Goal: Task Accomplishment & Management: Use online tool/utility

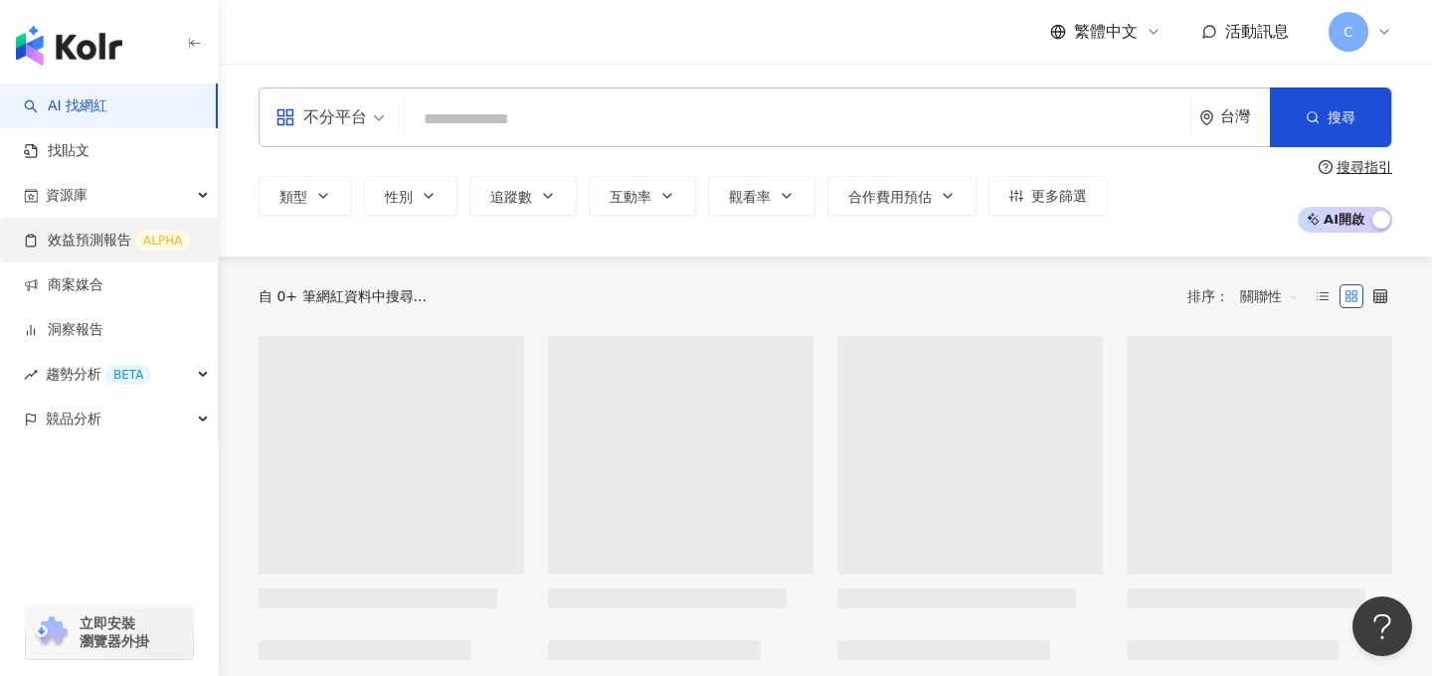
click at [107, 250] on link "效益預測報告 ALPHA" at bounding box center [107, 241] width 166 height 20
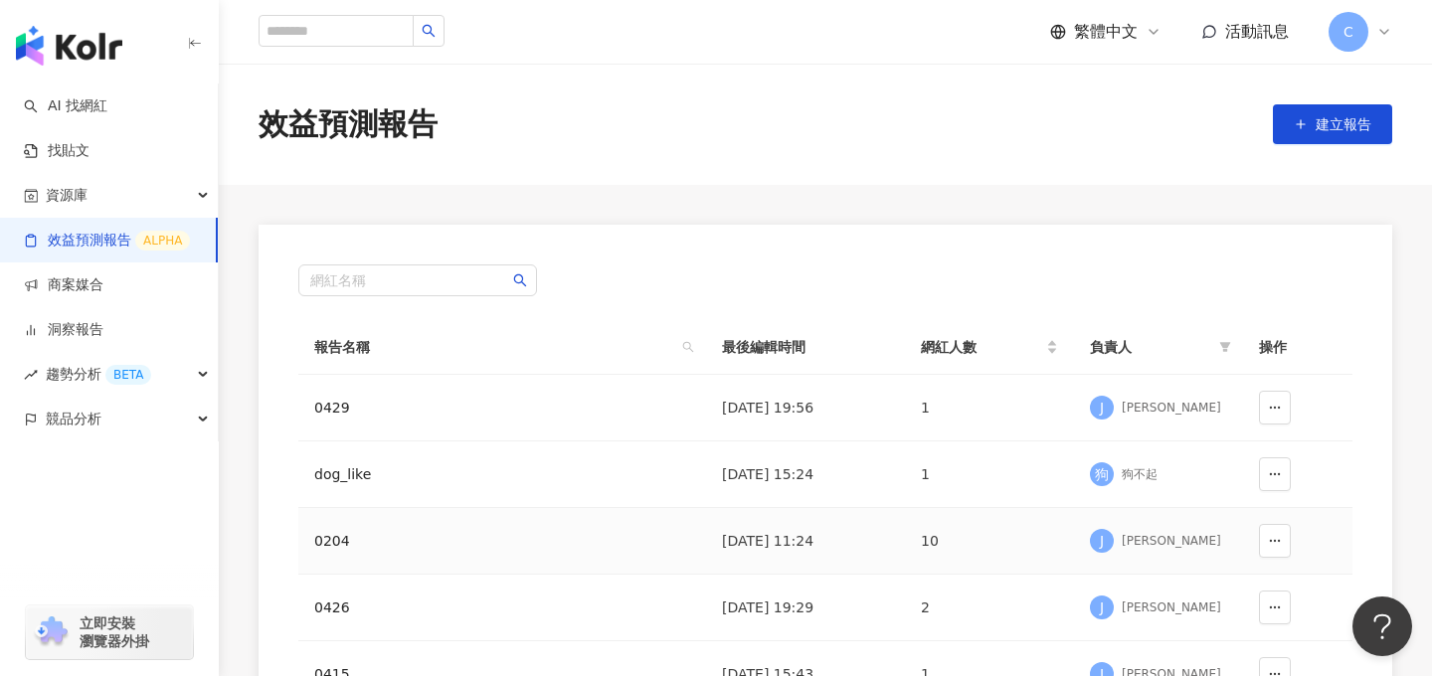
click at [328, 548] on div "0204" at bounding box center [433, 541] width 239 height 22
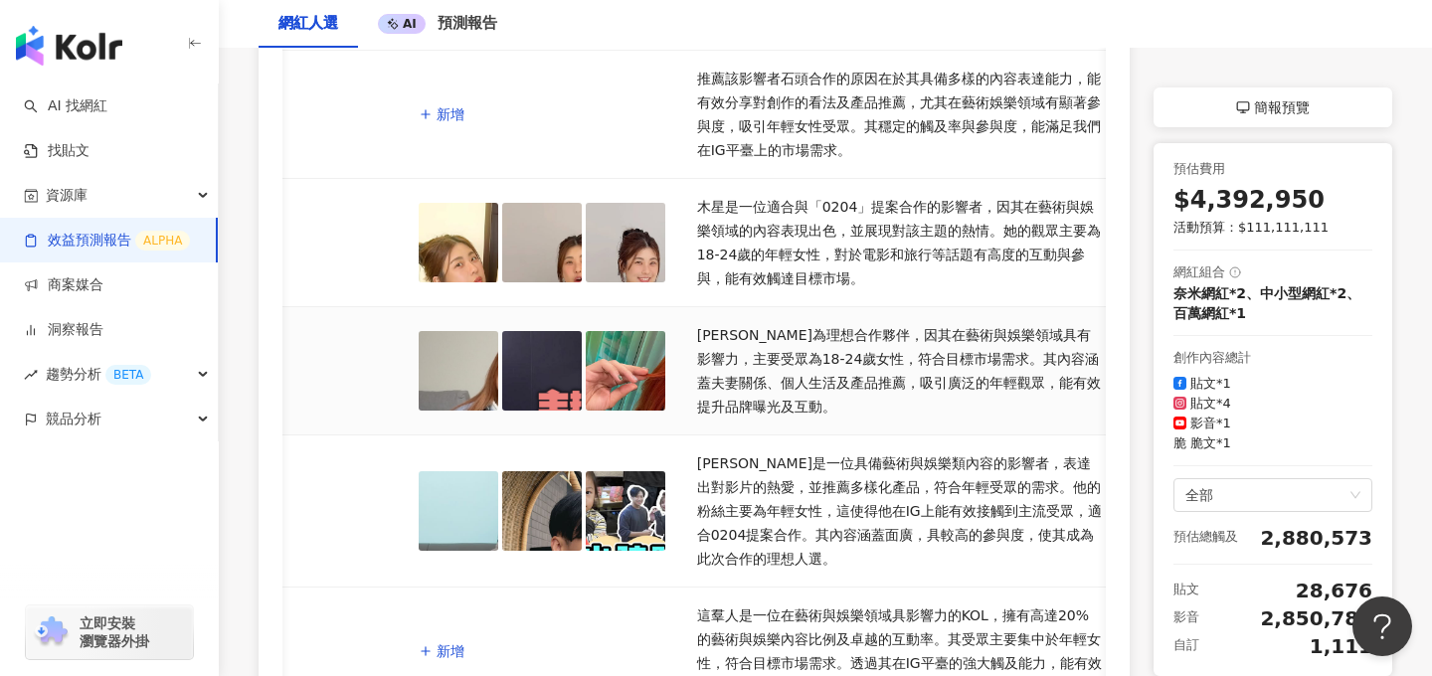
scroll to position [742, 0]
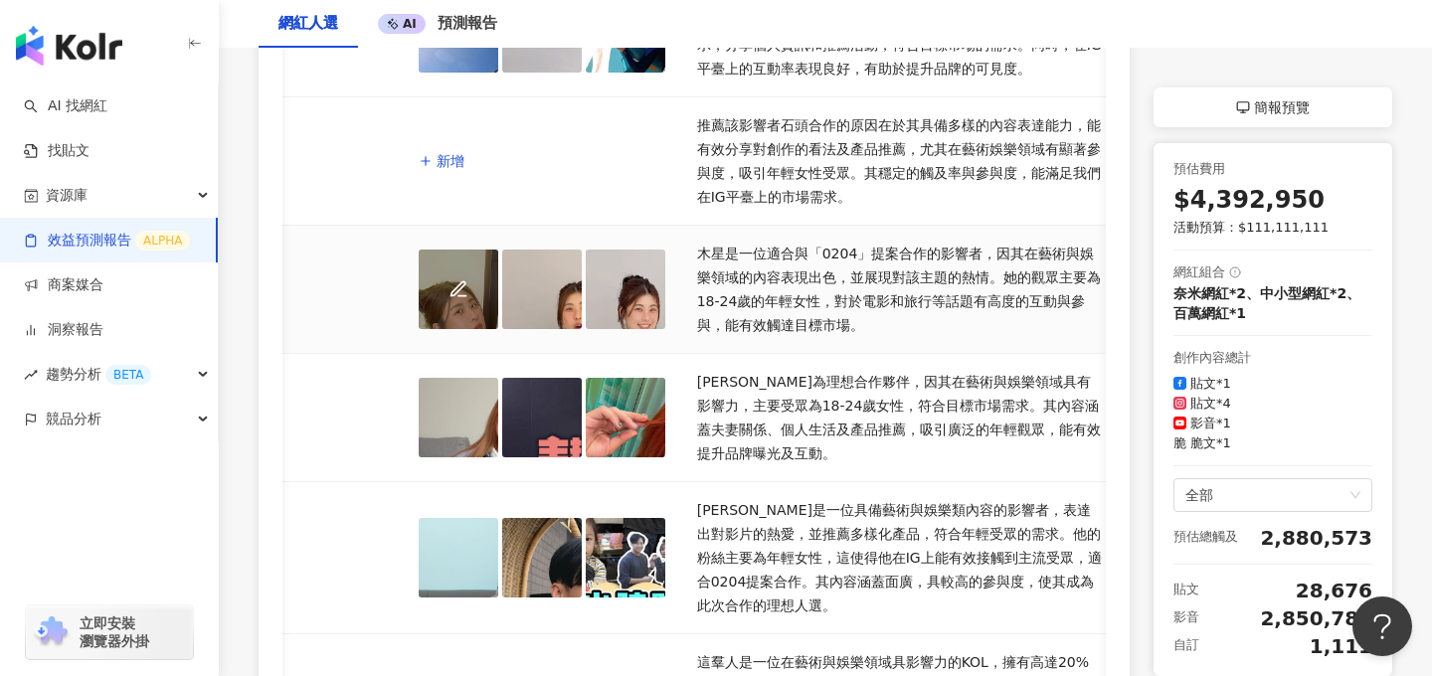
click at [457, 292] on div at bounding box center [459, 290] width 80 height 80
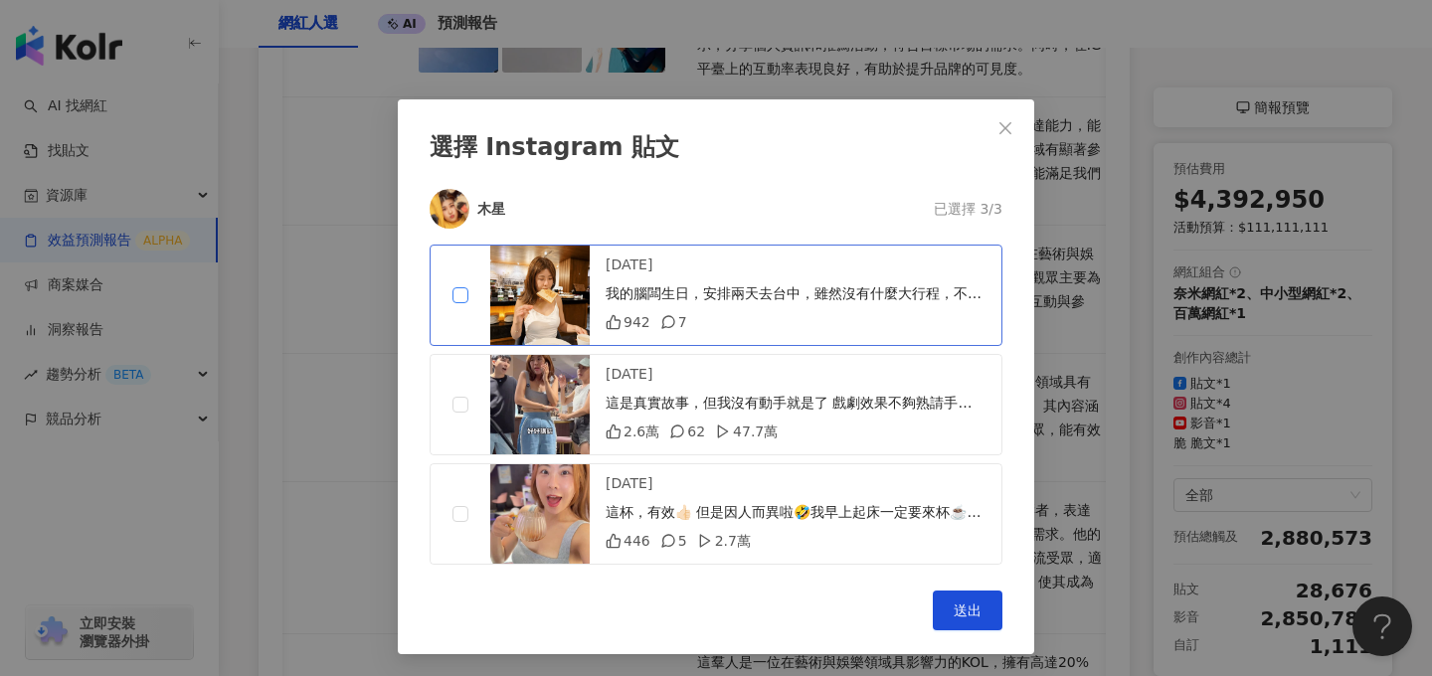
click at [465, 301] on span at bounding box center [460, 295] width 16 height 16
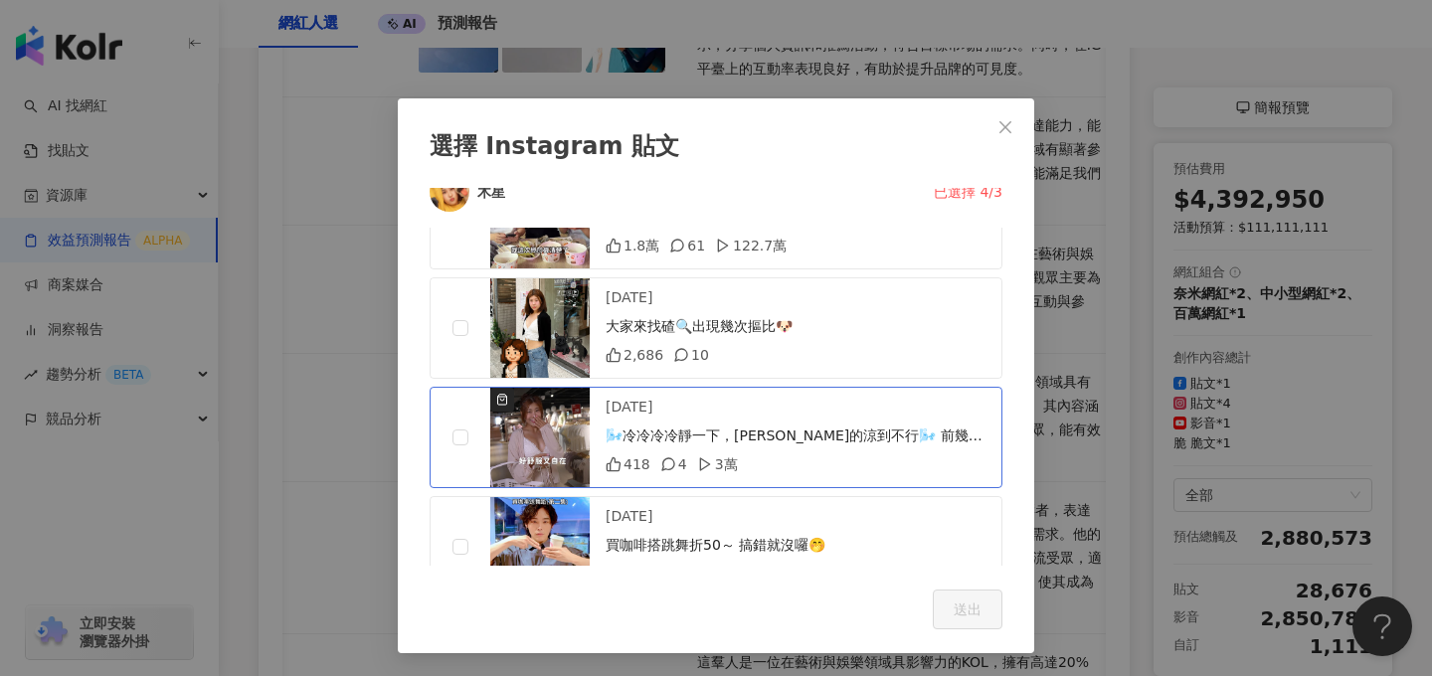
scroll to position [2406, 0]
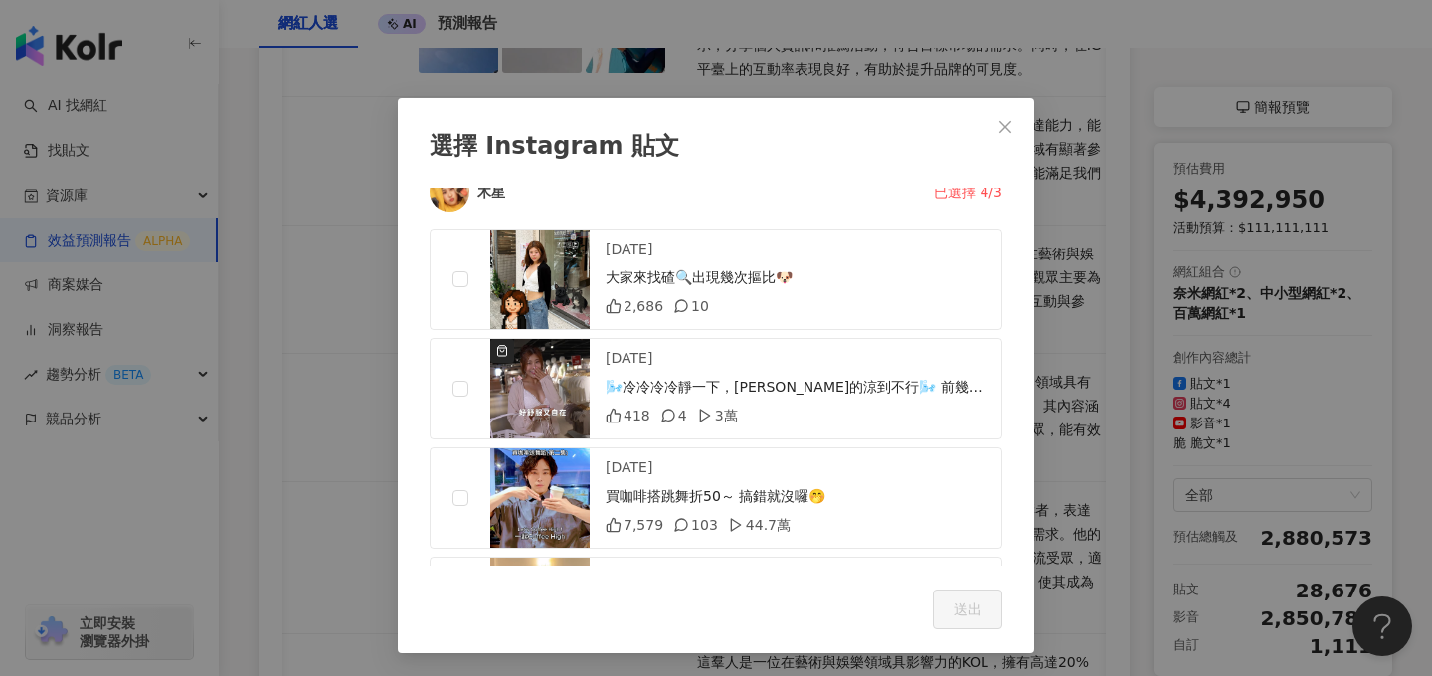
click at [286, 321] on div "選擇 Instagram 貼文 木星 已選擇 4/3 [DATE] 我的腦闆生日，安排兩天去台中，雖然沒有什麼大行程，不過可以一起吃吃走走吵吵（？）就覺得好幸…" at bounding box center [716, 338] width 1432 height 676
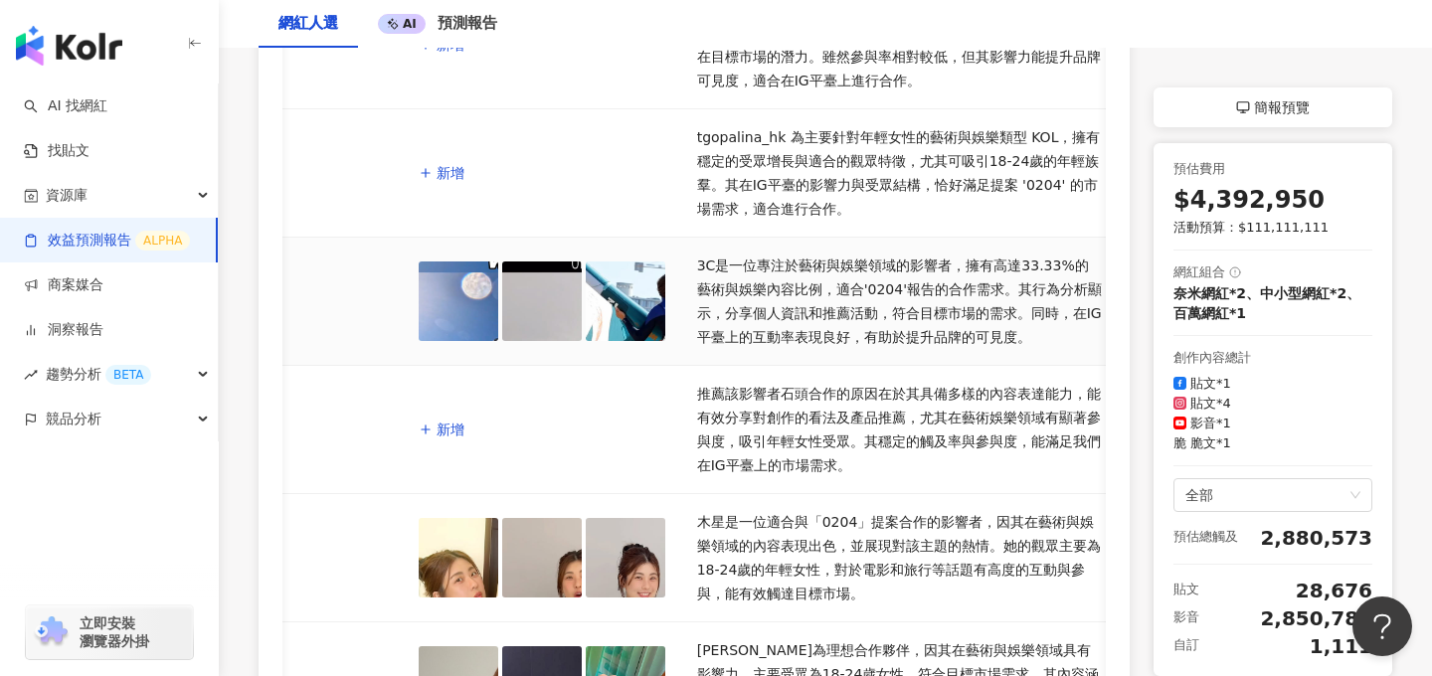
scroll to position [474, 0]
click at [434, 425] on div "新增" at bounding box center [442, 429] width 46 height 24
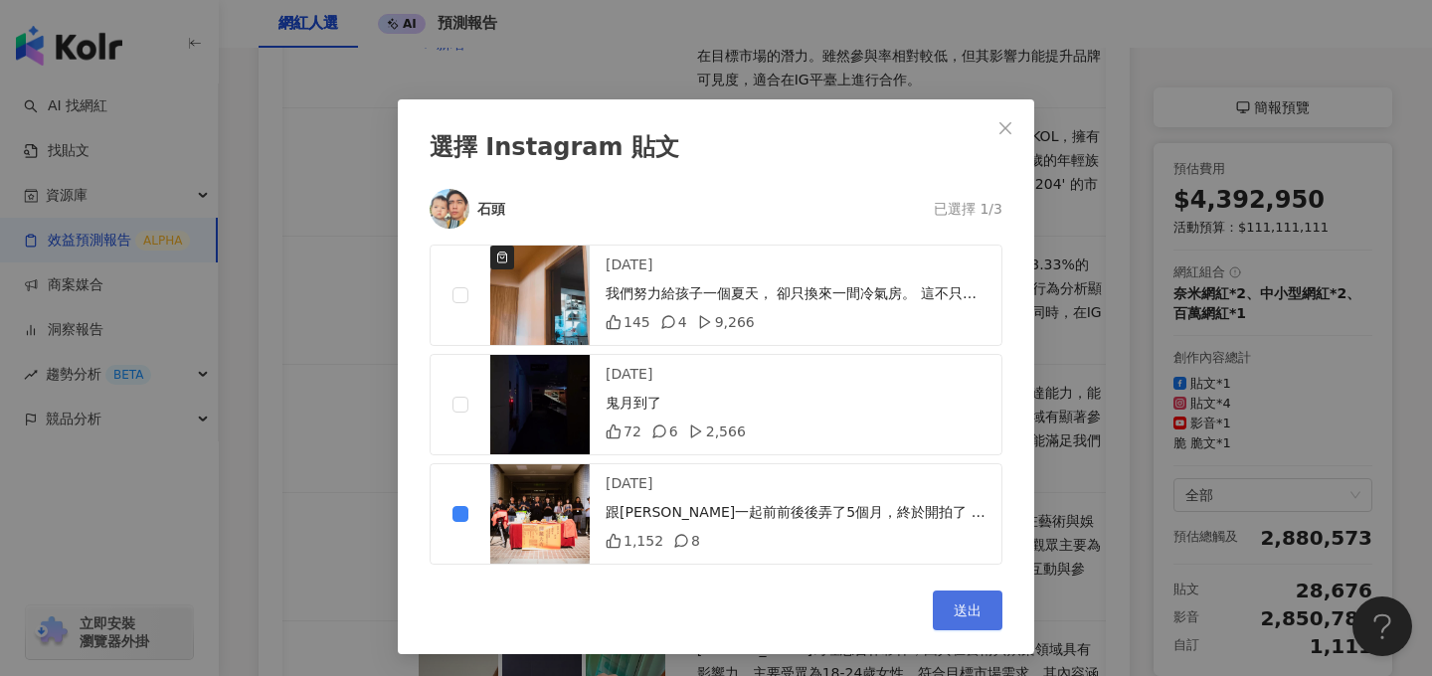
click at [968, 603] on span "送出" at bounding box center [968, 611] width 28 height 16
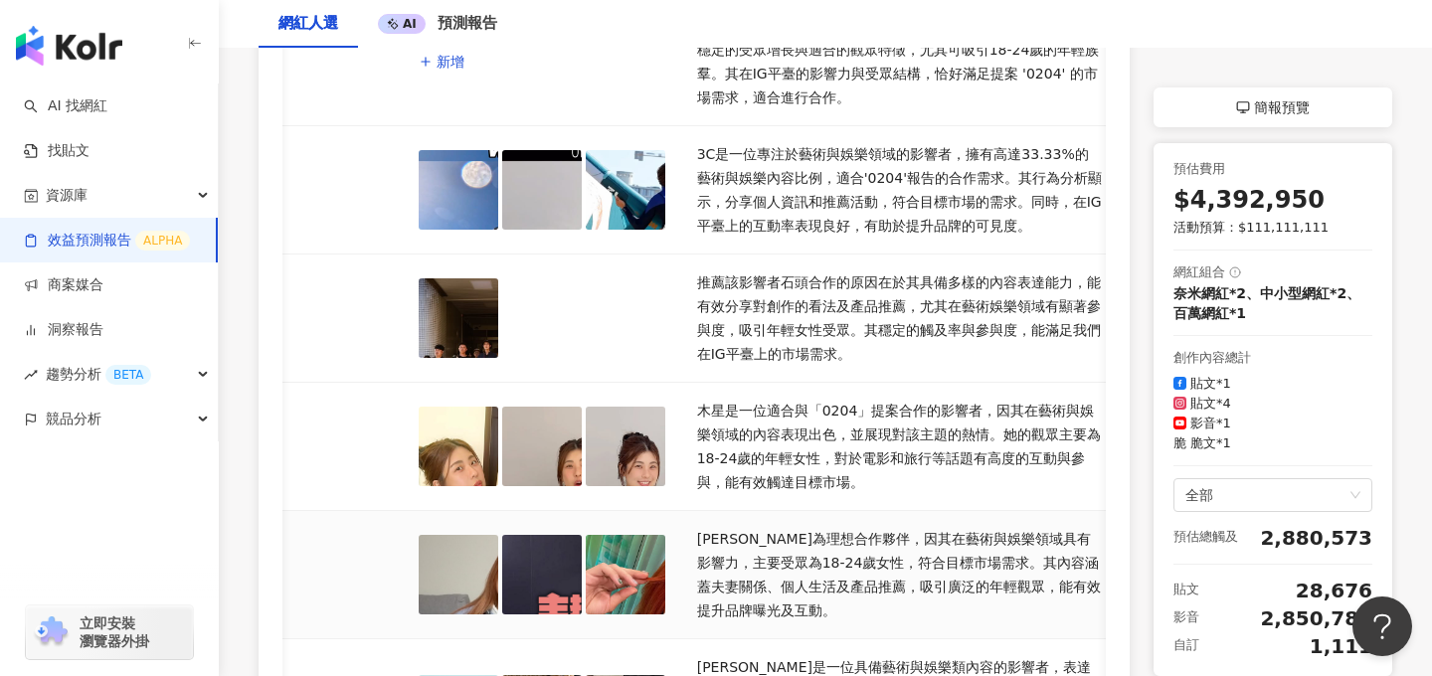
scroll to position [580, 0]
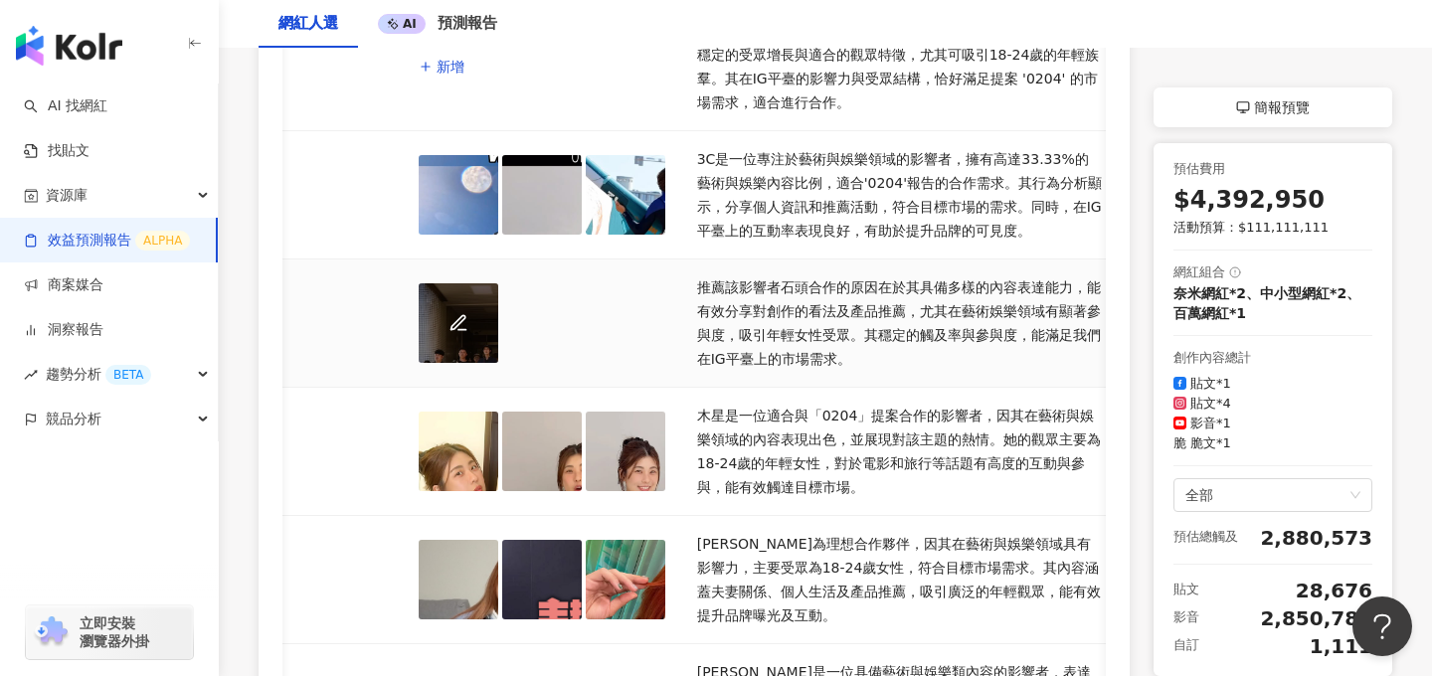
click at [478, 334] on div at bounding box center [459, 323] width 80 height 80
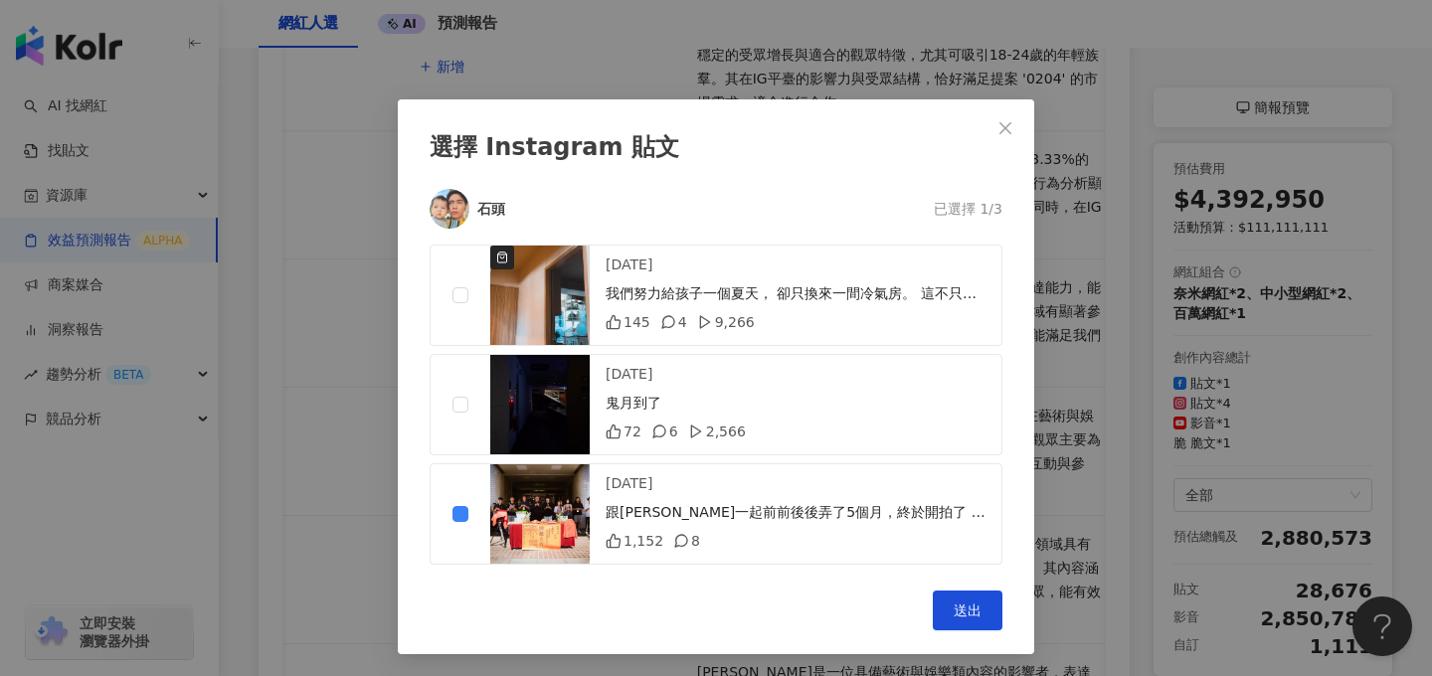
click at [321, 316] on div "選擇 Instagram 貼文 石頭 已選擇 1/3 [DATE] 我們努力給孩子一個夏天， 卻只換來一間冷氣房。 這不只是天氣太熱，是「童年正在被奪走」 一…" at bounding box center [716, 338] width 1432 height 676
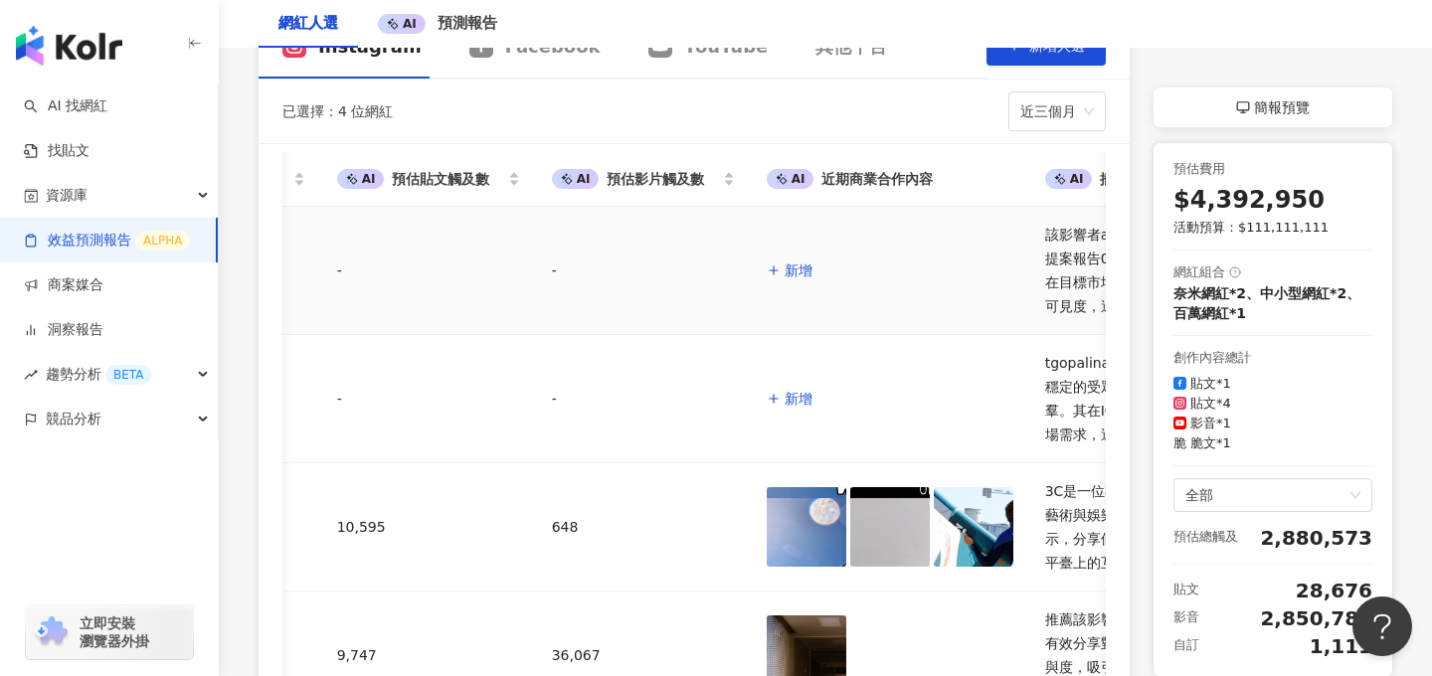
scroll to position [0, 1627]
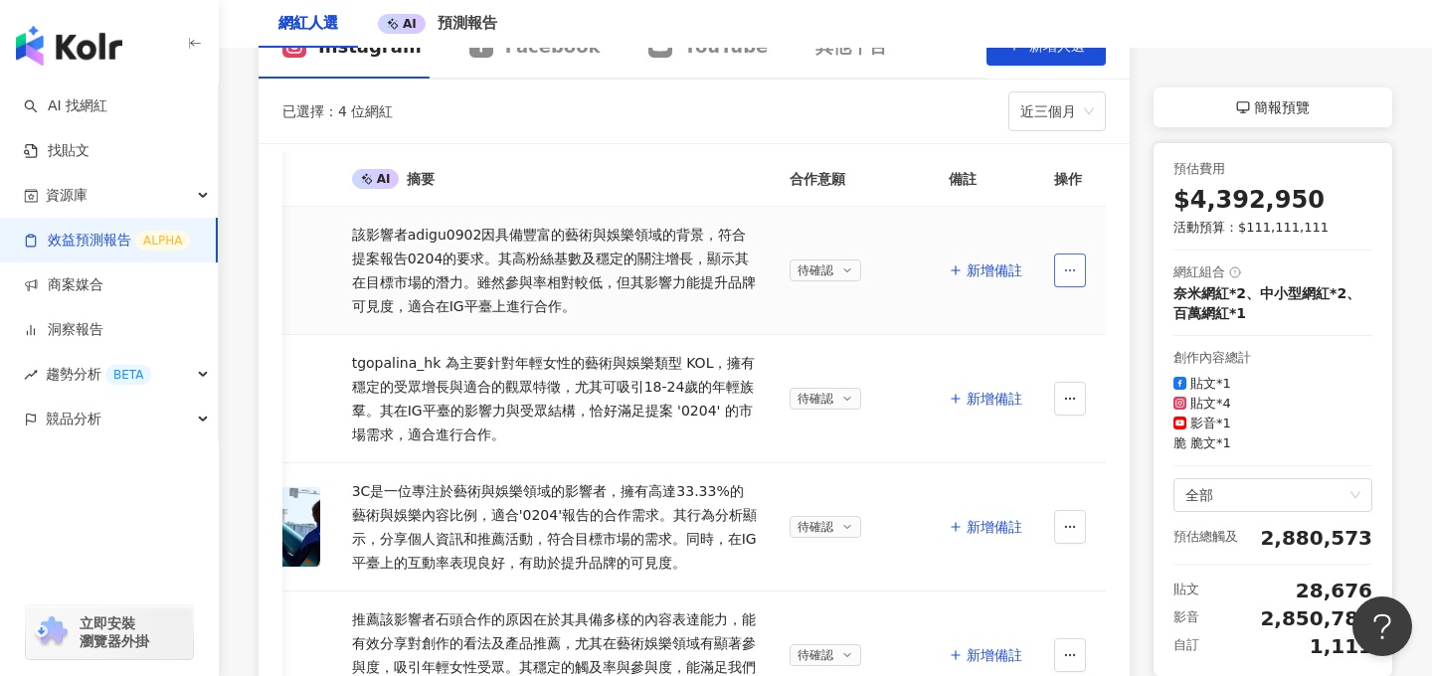
click at [1062, 276] on button "button" at bounding box center [1070, 271] width 32 height 34
click at [1089, 325] on div "刪除" at bounding box center [1079, 315] width 42 height 22
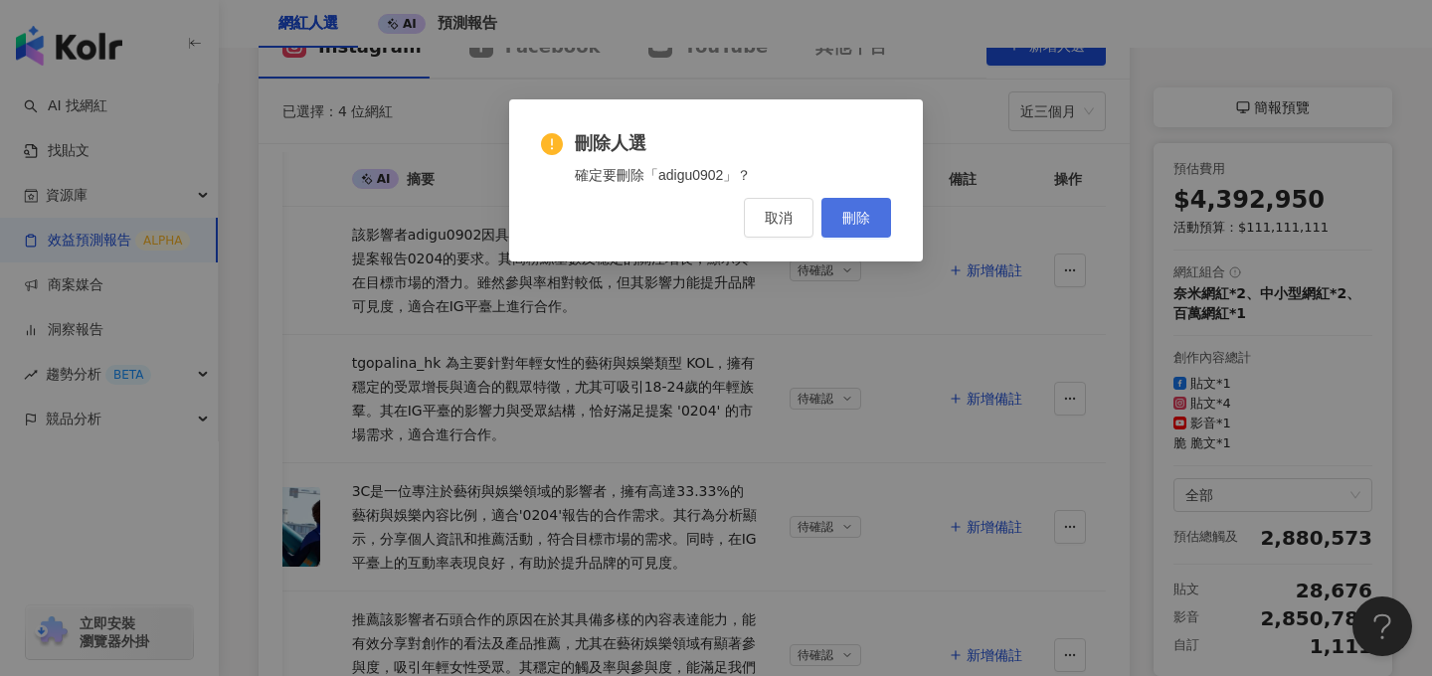
click at [864, 218] on span "刪除" at bounding box center [856, 218] width 28 height 16
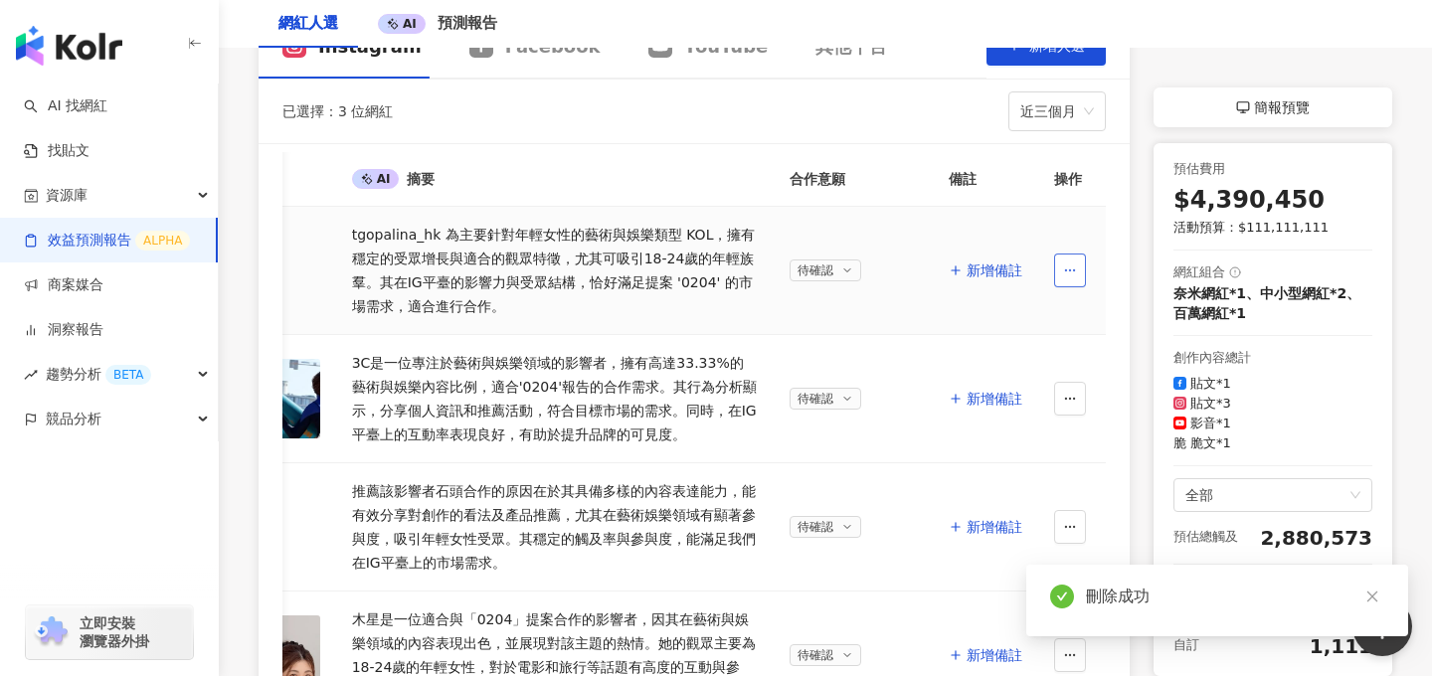
click at [1063, 271] on icon "button" at bounding box center [1070, 271] width 14 height 14
click at [1095, 311] on div "刪除" at bounding box center [1079, 315] width 42 height 22
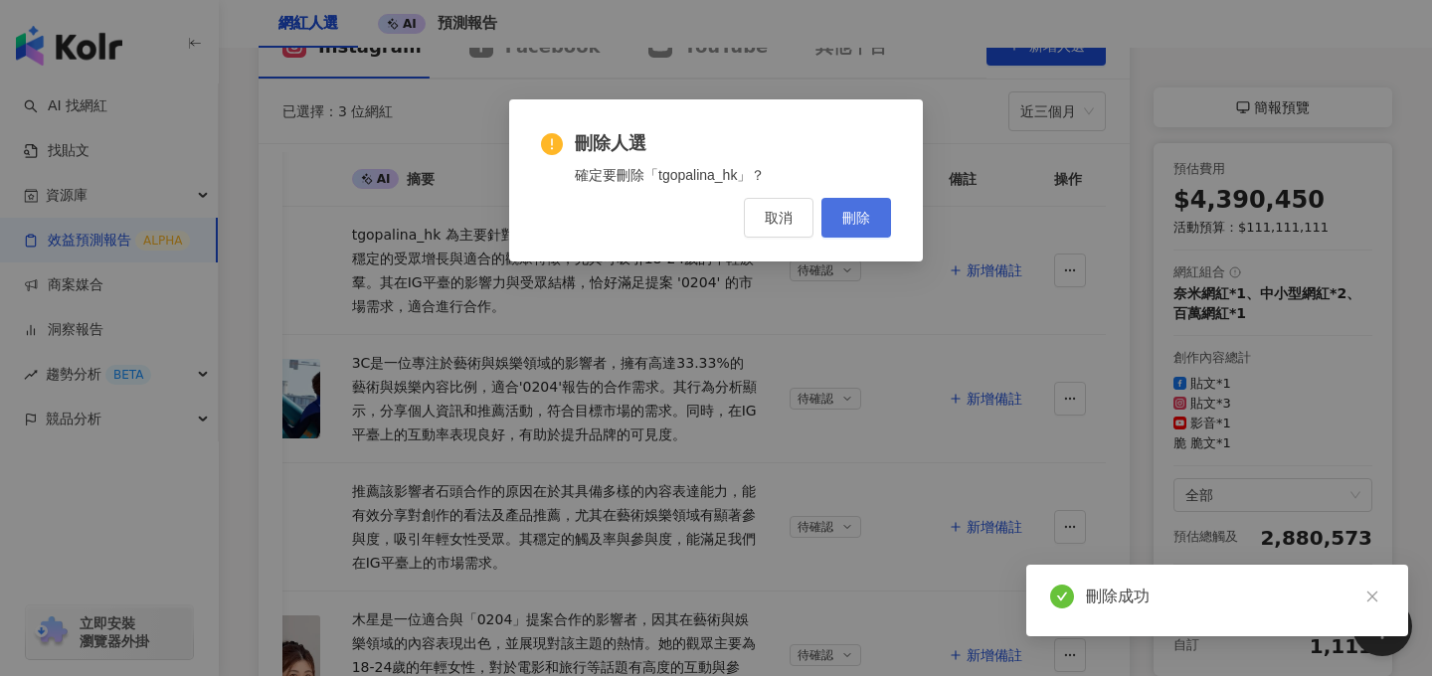
click at [870, 229] on button "刪除" at bounding box center [856, 218] width 70 height 40
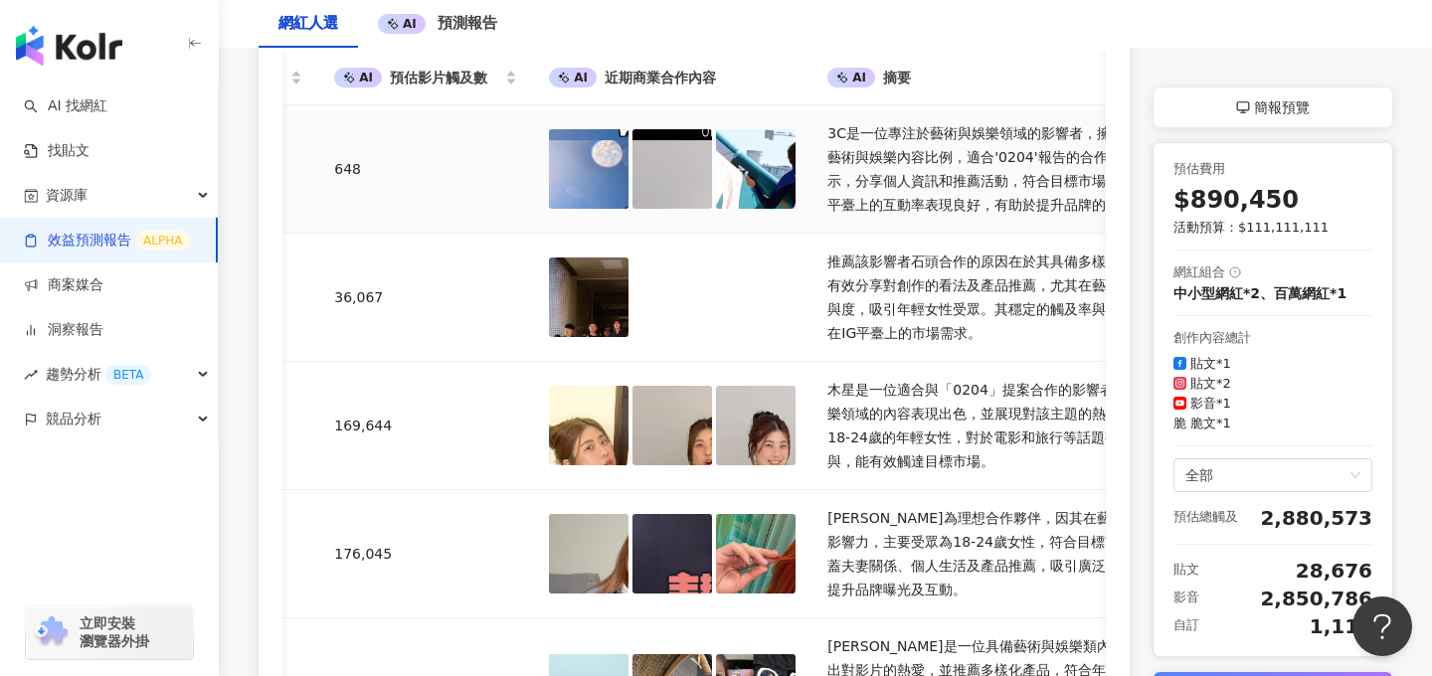
scroll to position [323, 0]
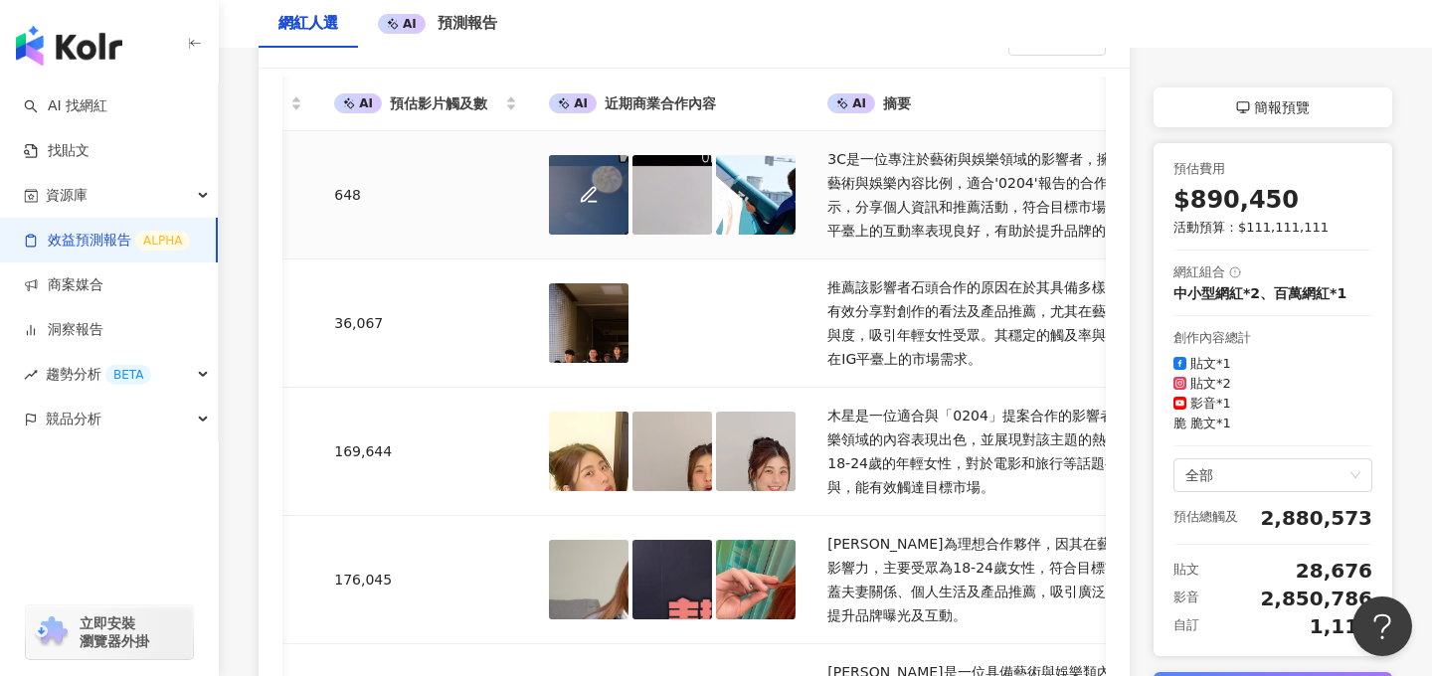
click at [608, 222] on div at bounding box center [589, 195] width 80 height 80
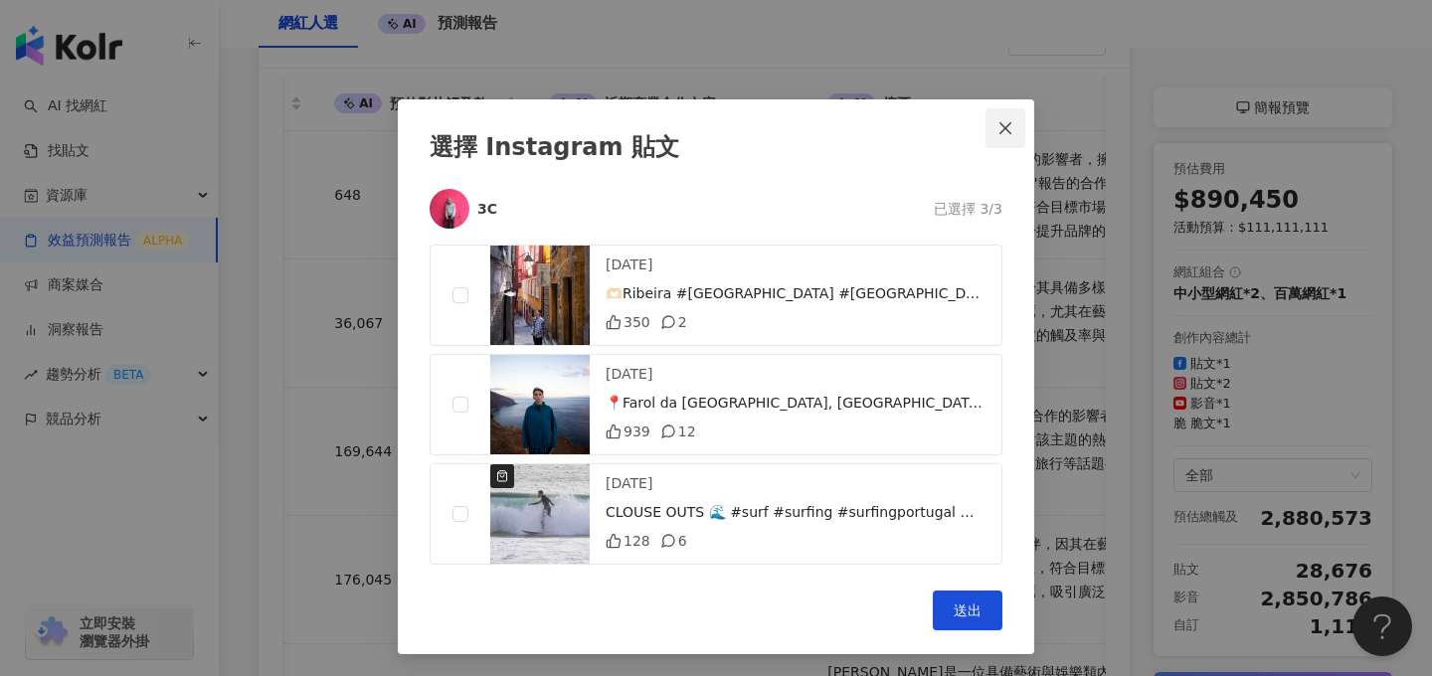
click at [1012, 128] on icon "close" at bounding box center [1005, 128] width 16 height 16
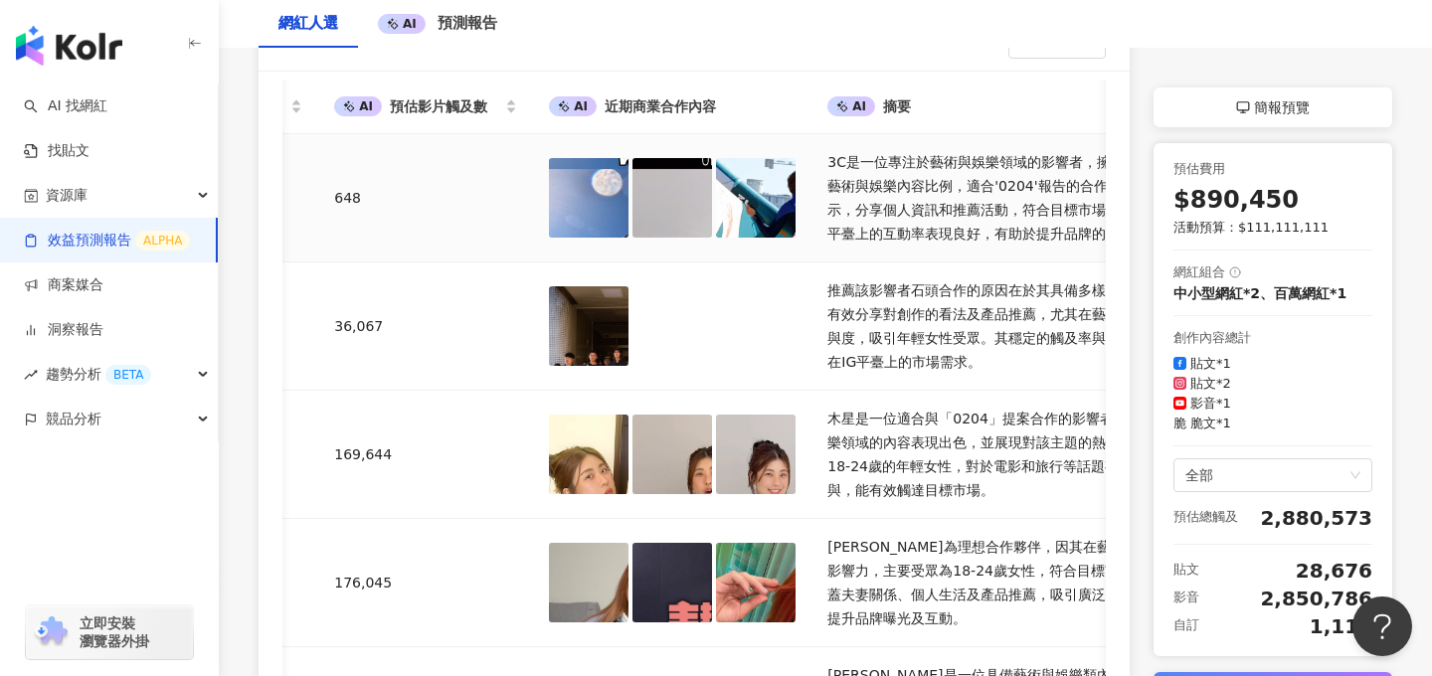
scroll to position [335, 0]
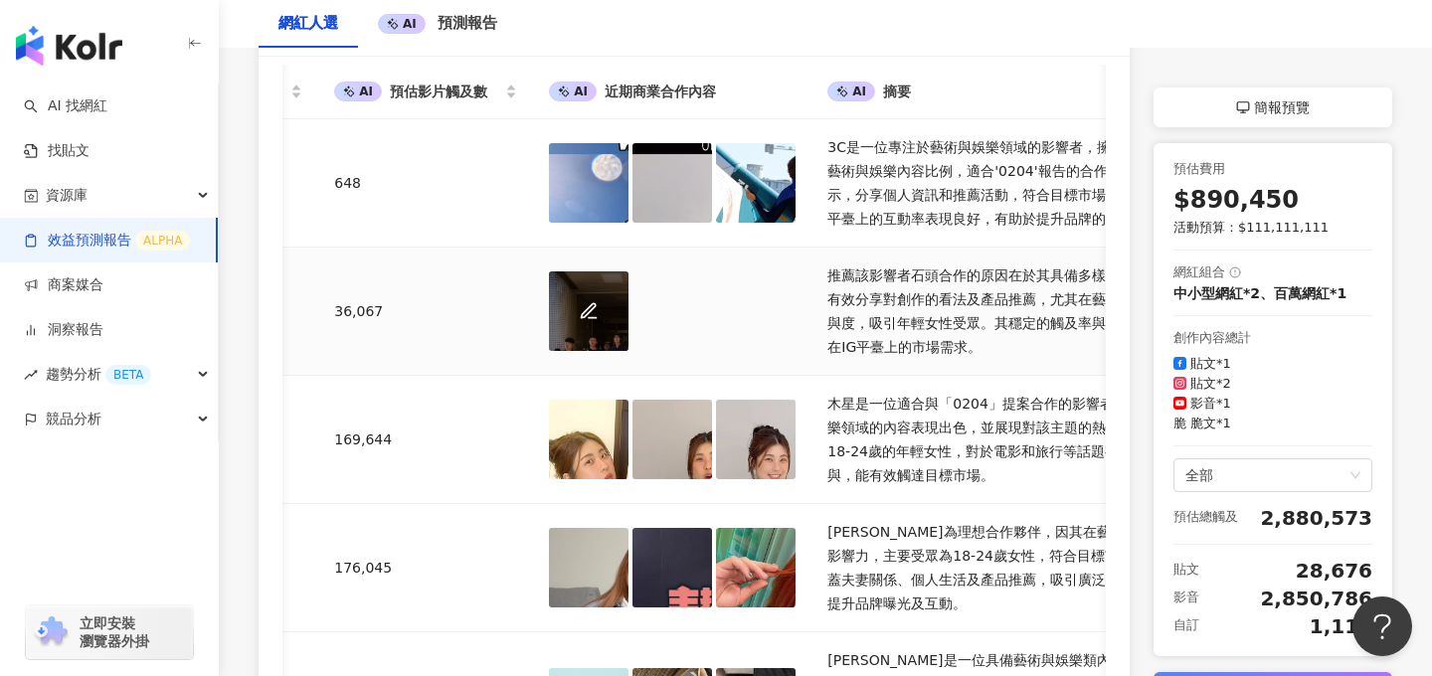
click at [619, 302] on div at bounding box center [589, 311] width 80 height 80
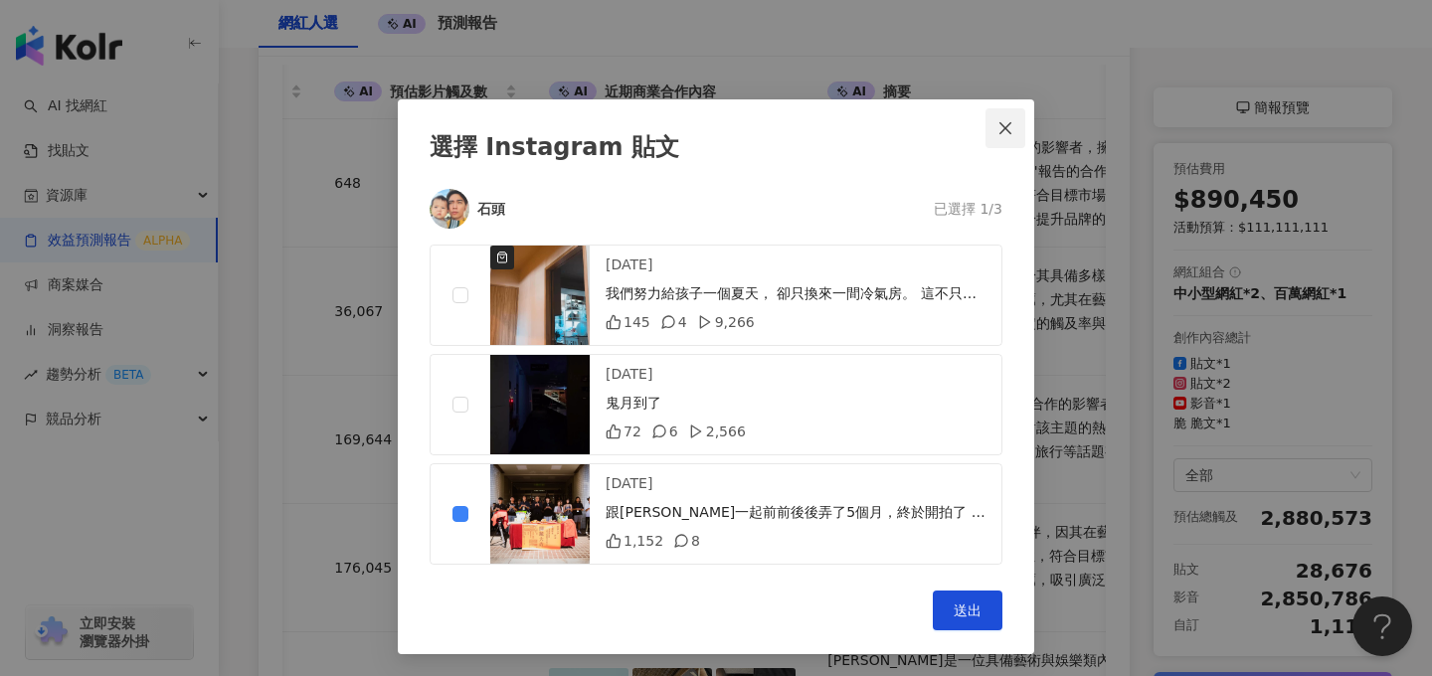
click at [1007, 117] on button "Close" at bounding box center [1006, 128] width 40 height 40
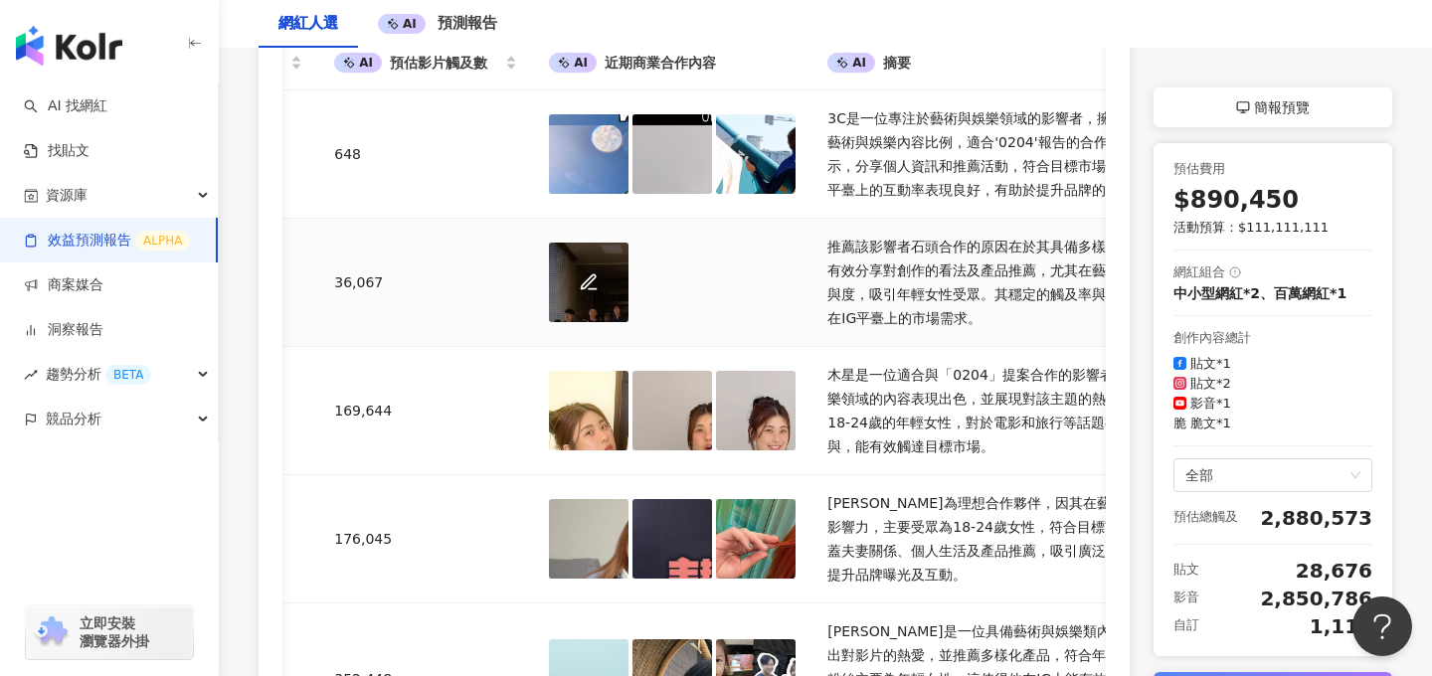
scroll to position [436, 0]
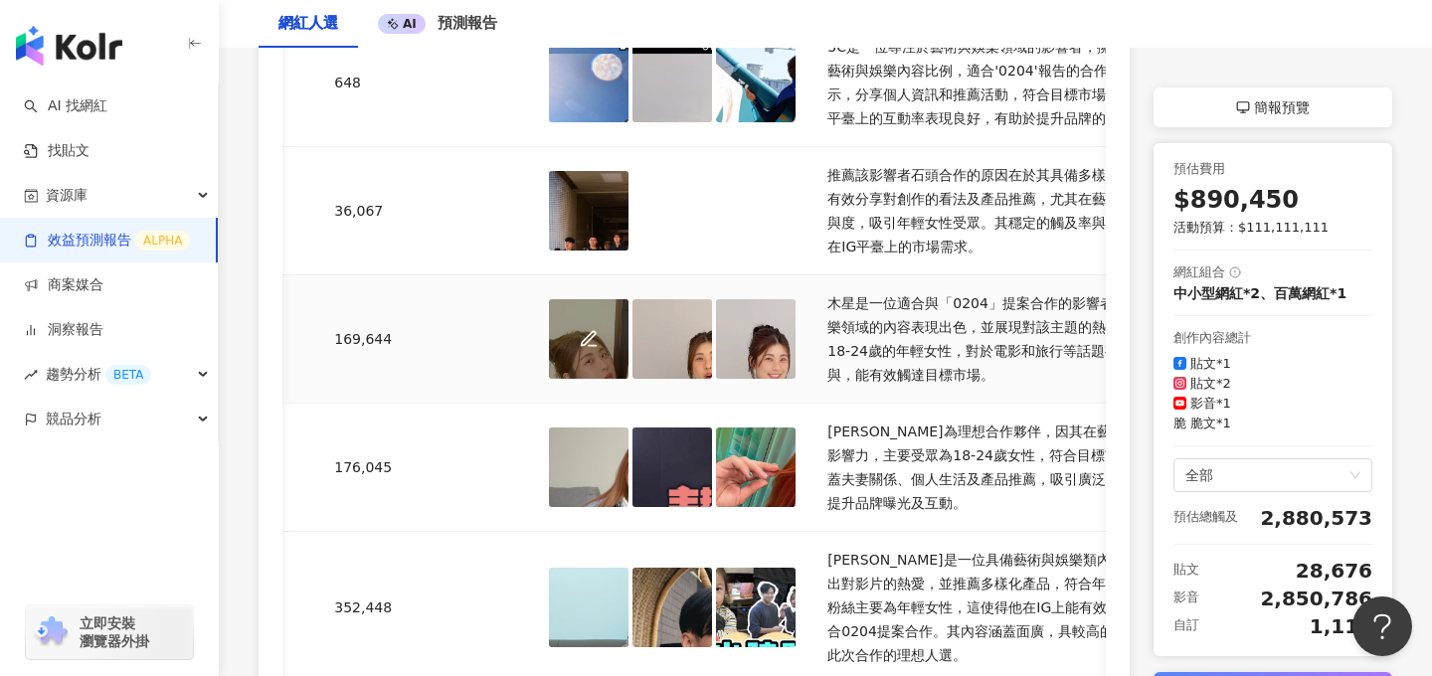
click at [597, 324] on div at bounding box center [589, 339] width 80 height 80
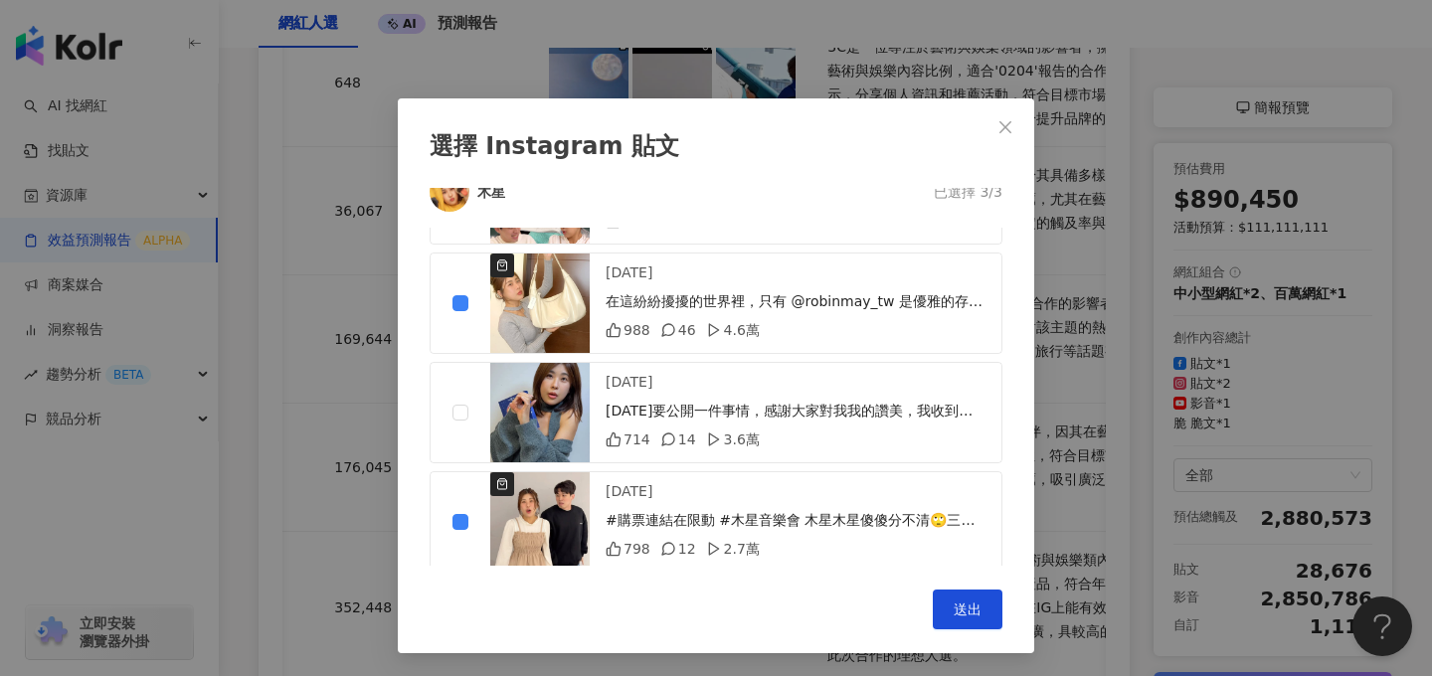
scroll to position [12018, 0]
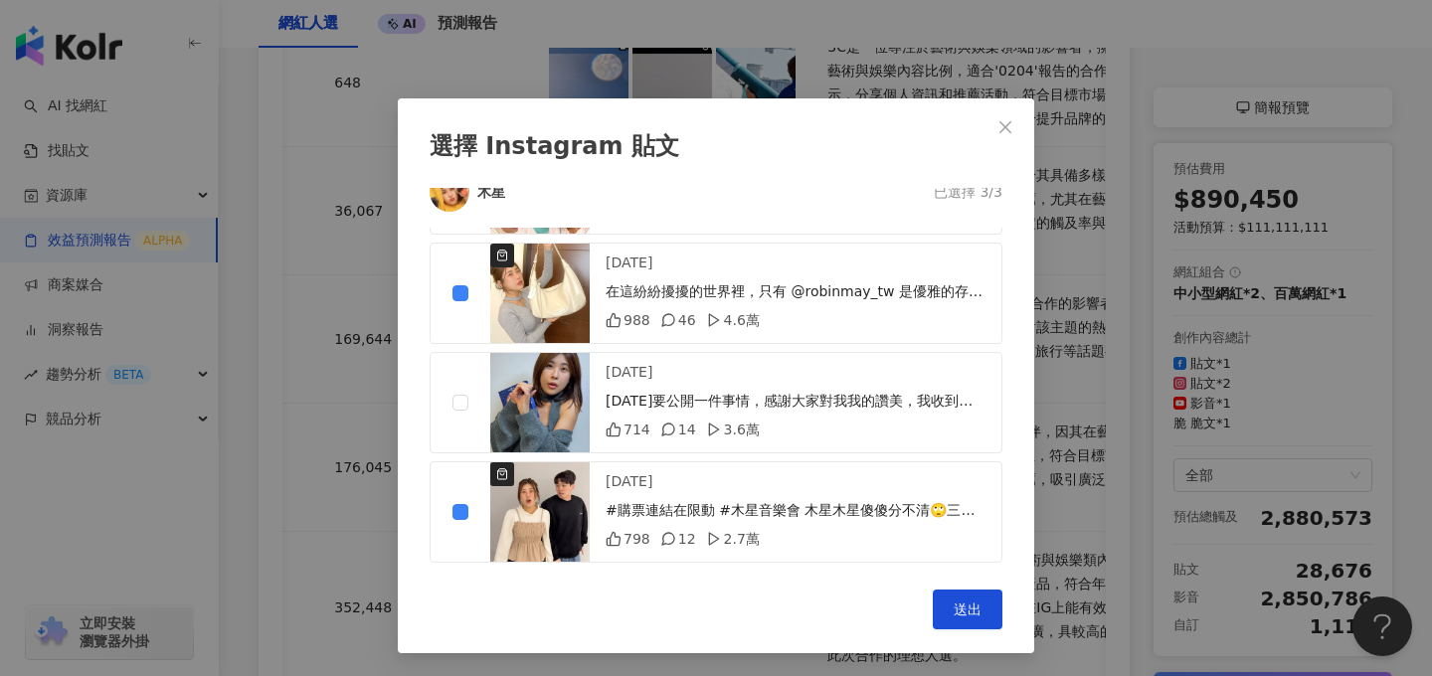
click at [201, 181] on div "選擇 Instagram 貼文 木星 已選擇 3/3 [DATE] 我的腦闆生日，安排兩天去台中，雖然沒有什麼大行程，不過可以一起吃吃走走吵吵（？）就覺得好幸…" at bounding box center [716, 338] width 1432 height 676
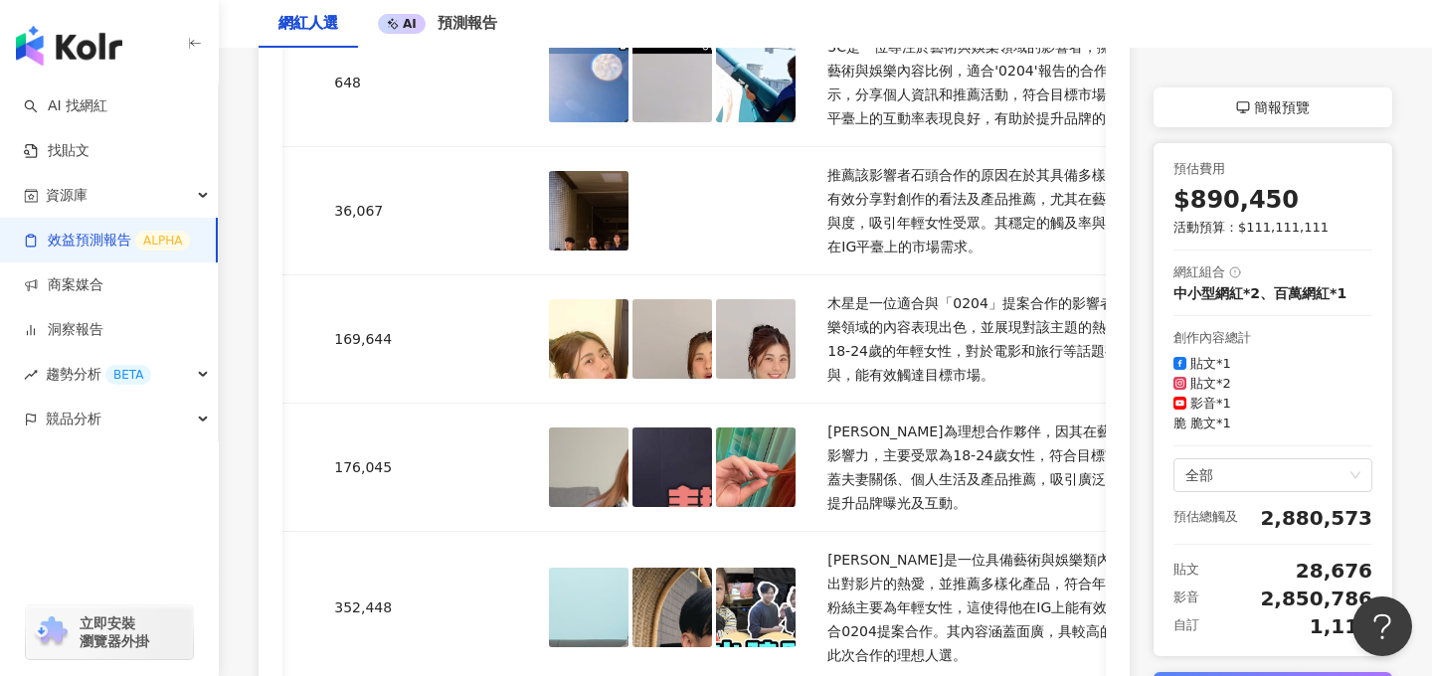
scroll to position [0, 0]
click at [107, 192] on div "資源庫" at bounding box center [109, 195] width 218 height 45
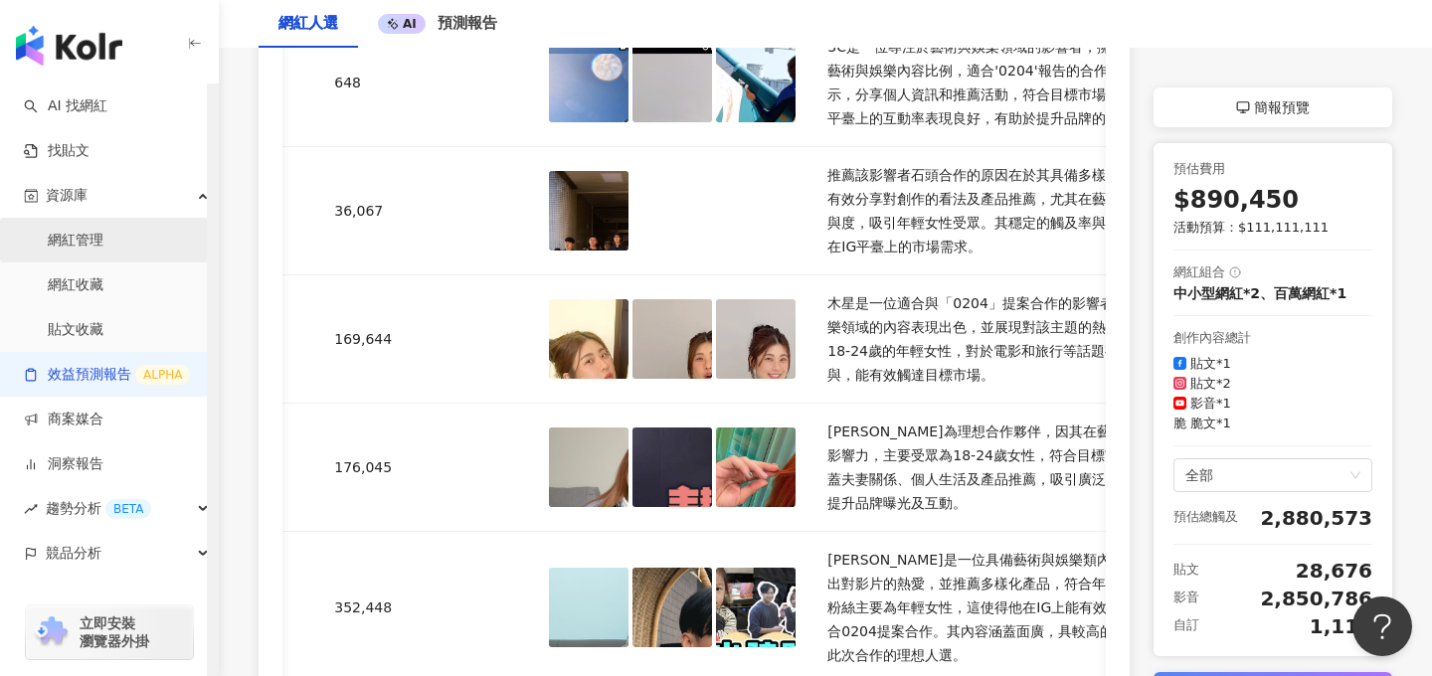
click at [103, 243] on link "網紅管理" at bounding box center [76, 241] width 56 height 20
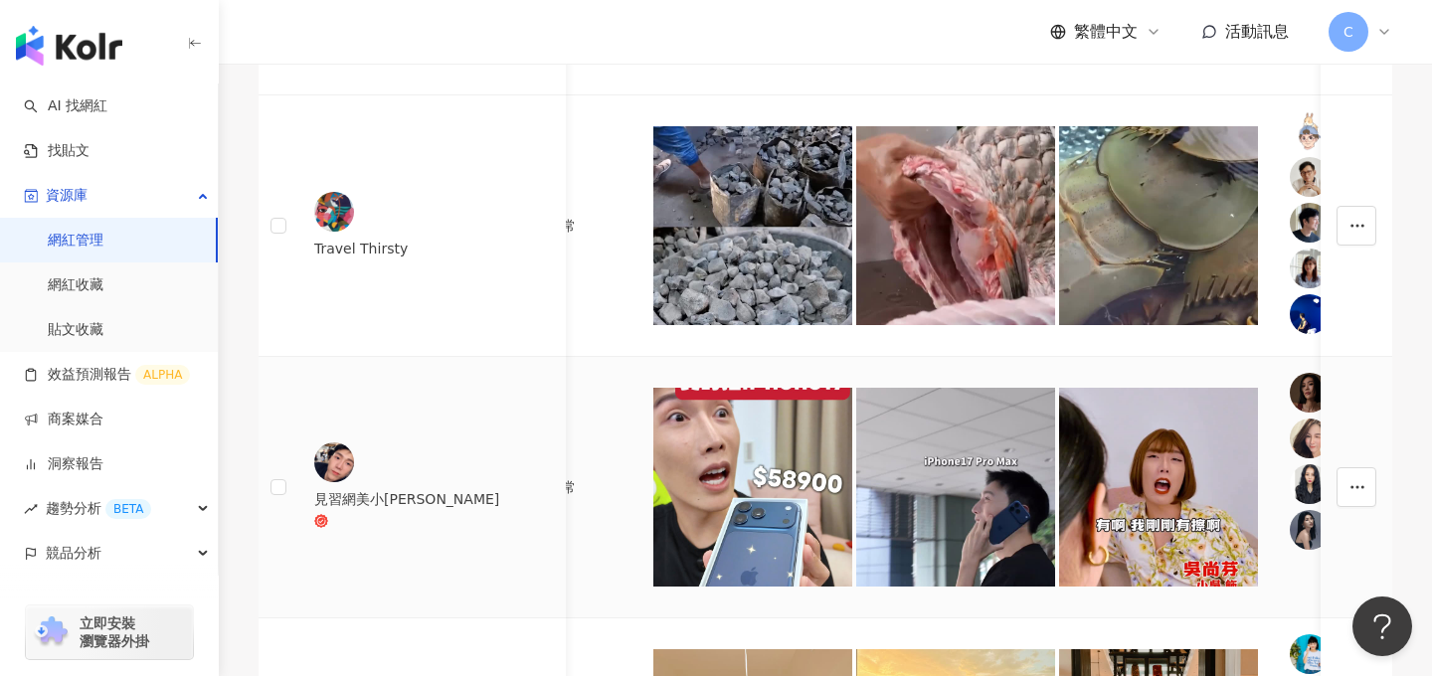
scroll to position [0, 3237]
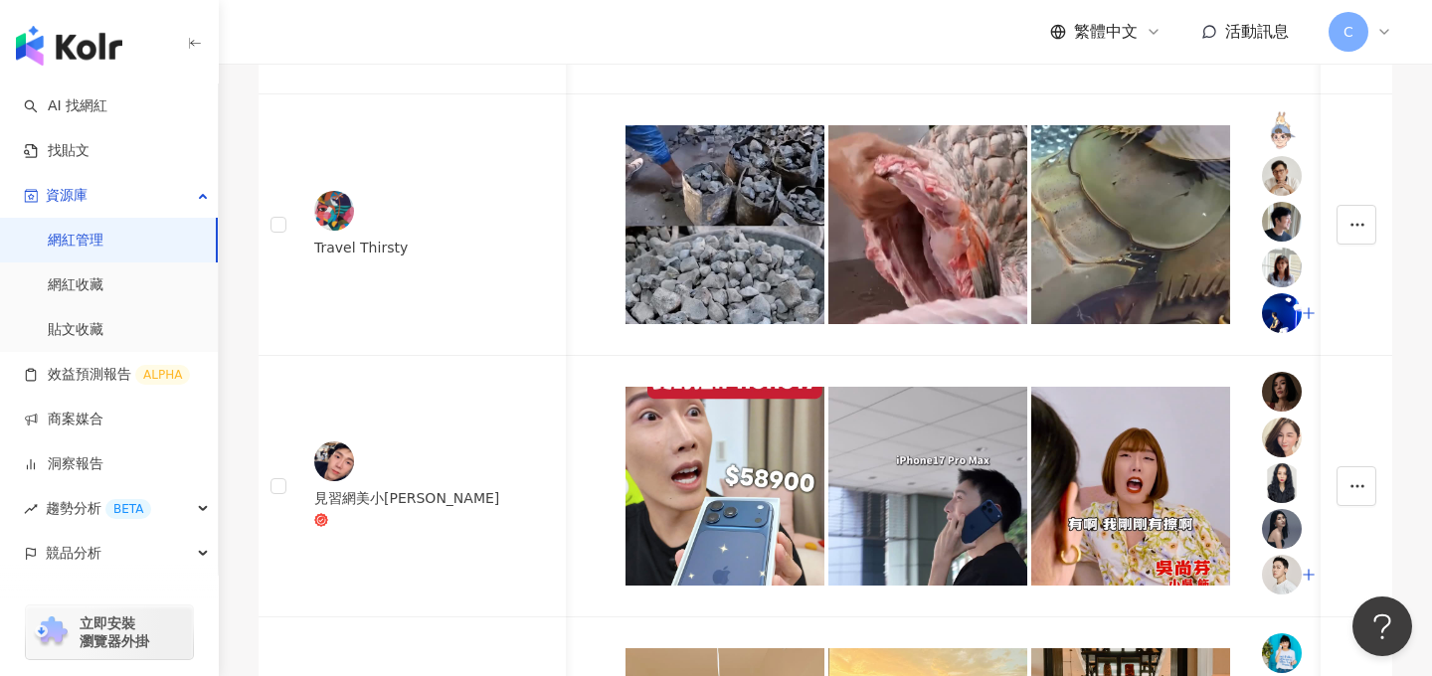
click at [80, 49] on img "button" at bounding box center [69, 46] width 106 height 40
